Goal: Find specific page/section: Find specific page/section

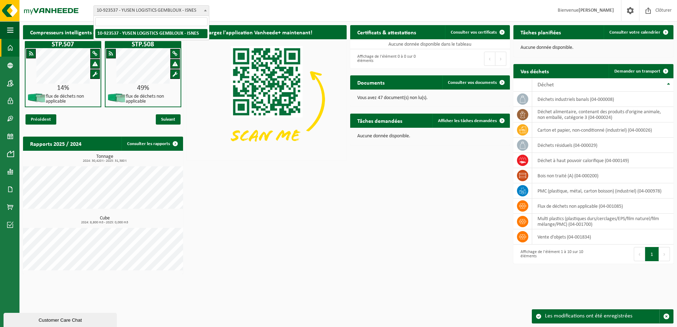
click at [206, 9] on span at bounding box center [205, 10] width 7 height 9
click at [11, 30] on span "button" at bounding box center [10, 30] width 6 height 18
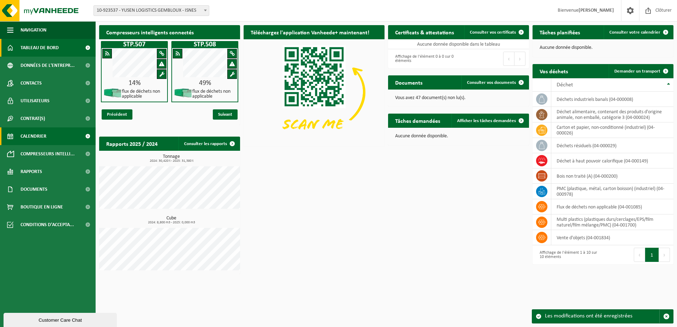
click at [31, 136] on span "Calendrier" at bounding box center [34, 136] width 26 height 18
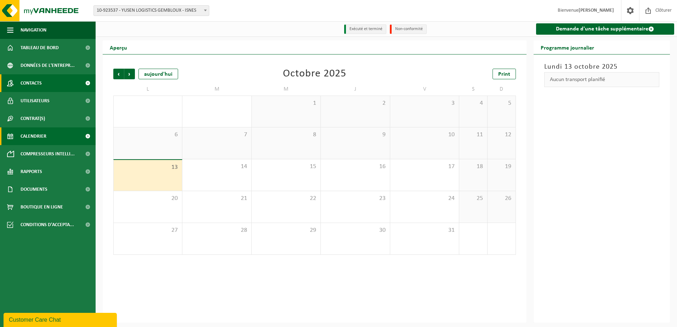
click at [50, 81] on link "Contacts" at bounding box center [48, 83] width 96 height 18
